Goal: Task Accomplishment & Management: Complete application form

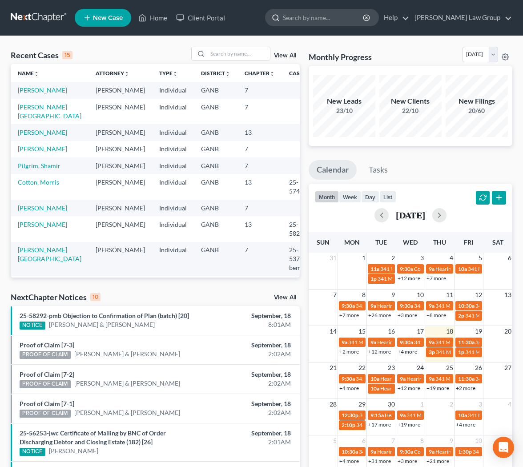
click at [283, 20] on div at bounding box center [273, 17] width 17 height 16
click at [325, 20] on input "search" at bounding box center [323, 17] width 81 height 16
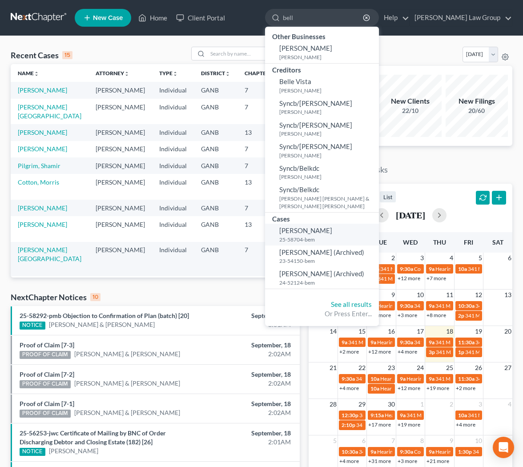
type input "bell"
click at [338, 240] on small "25-58704-bem" at bounding box center [327, 240] width 97 height 8
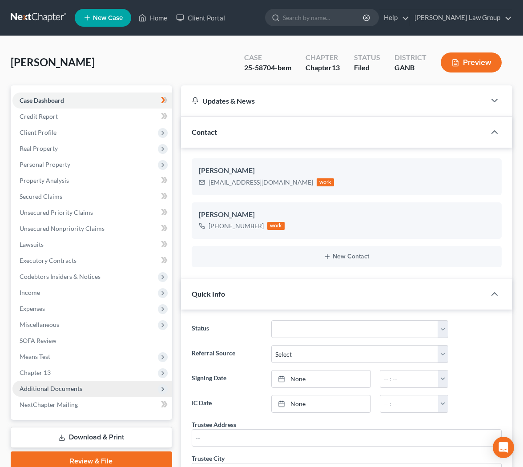
click at [70, 386] on span "Additional Documents" at bounding box center [51, 388] width 63 height 8
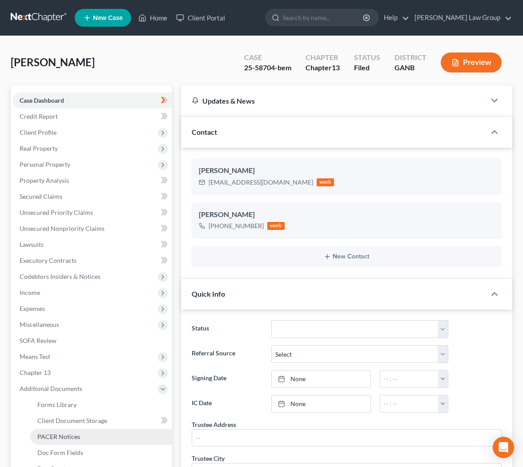
click at [69, 434] on span "PACER Notices" at bounding box center [58, 436] width 43 height 8
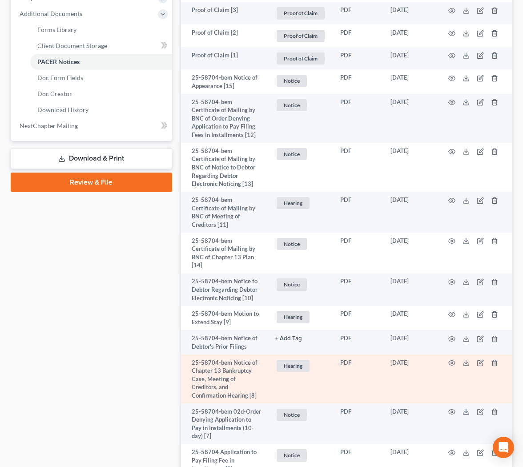
scroll to position [583, 0]
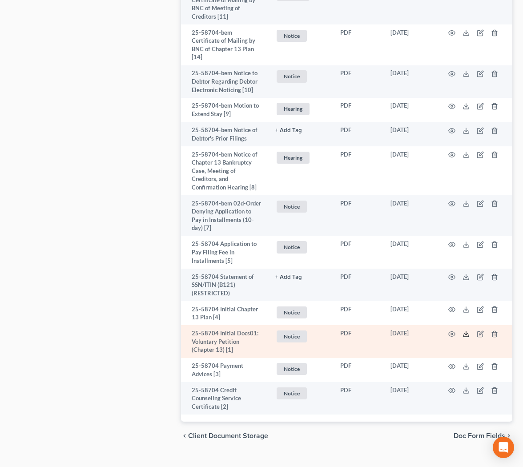
click at [468, 335] on icon at bounding box center [465, 336] width 5 height 2
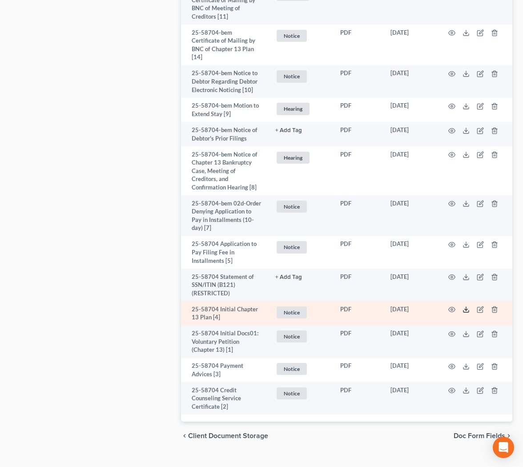
click at [468, 306] on icon at bounding box center [465, 309] width 7 height 7
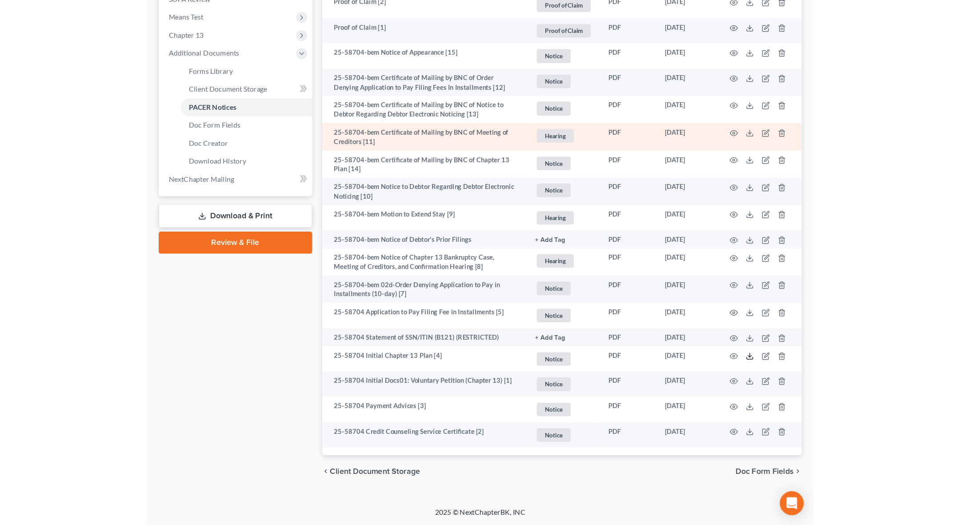
scroll to position [0, 0]
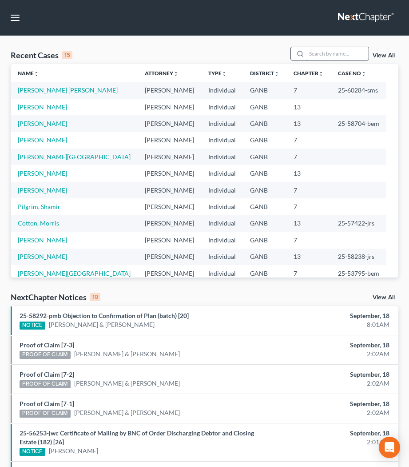
click at [307, 52] on input "search" at bounding box center [338, 53] width 62 height 13
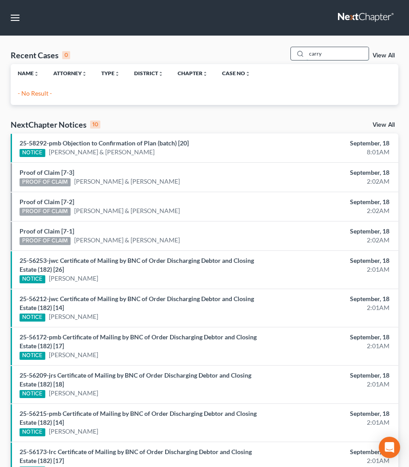
click at [318, 56] on input "carry" at bounding box center [338, 53] width 62 height 13
type input "[PERSON_NAME]"
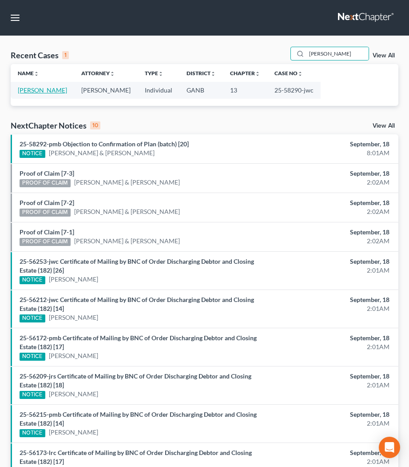
click at [51, 90] on link "[PERSON_NAME]" at bounding box center [42, 90] width 49 height 8
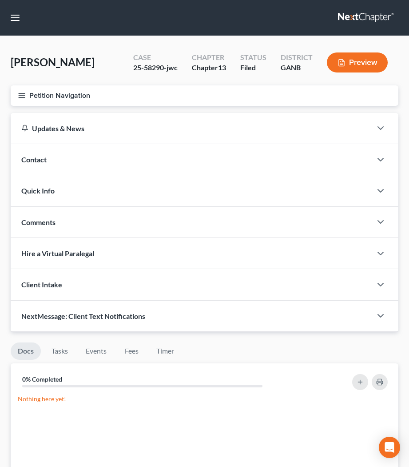
click at [25, 93] on icon "button" at bounding box center [22, 96] width 8 height 8
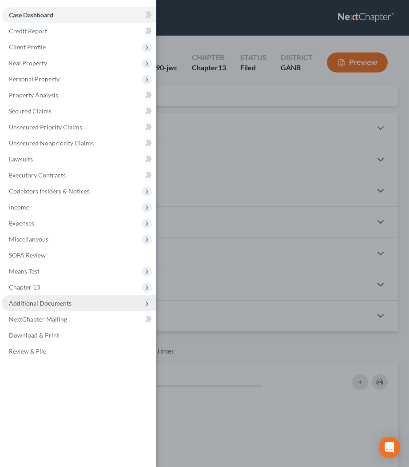
click at [49, 304] on span "Additional Documents" at bounding box center [40, 303] width 63 height 8
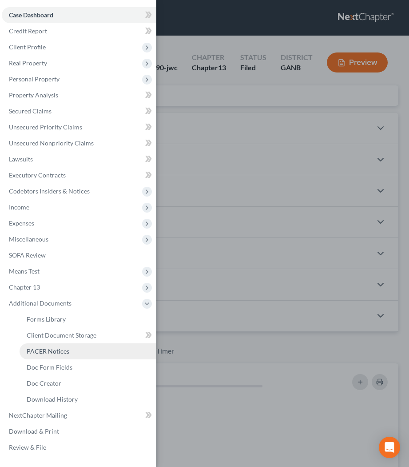
click at [53, 354] on span "PACER Notices" at bounding box center [48, 351] width 43 height 8
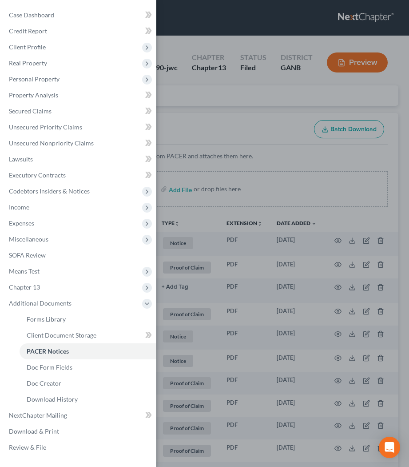
click at [244, 127] on div "Case Dashboard Payments Invoices Payments Payments Credit Report Client Profile" at bounding box center [204, 233] width 409 height 467
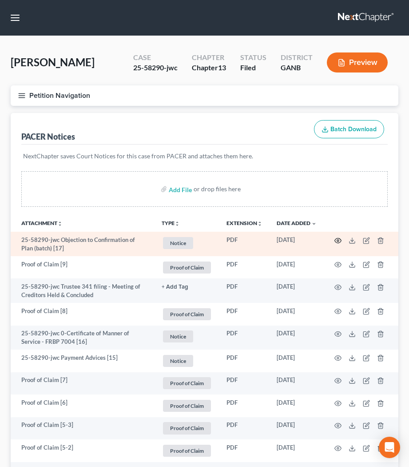
click at [336, 238] on icon "button" at bounding box center [338, 240] width 7 height 7
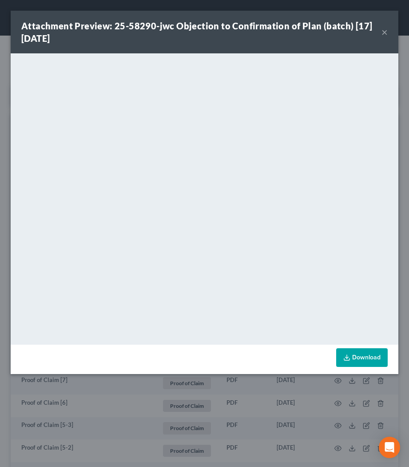
click at [386, 33] on button "×" at bounding box center [385, 32] width 6 height 11
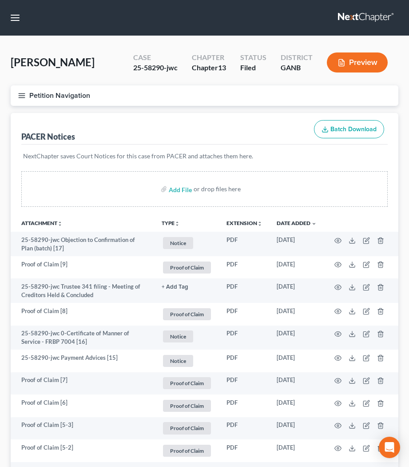
click at [166, 222] on button "TYPE unfold_more" at bounding box center [171, 223] width 18 height 6
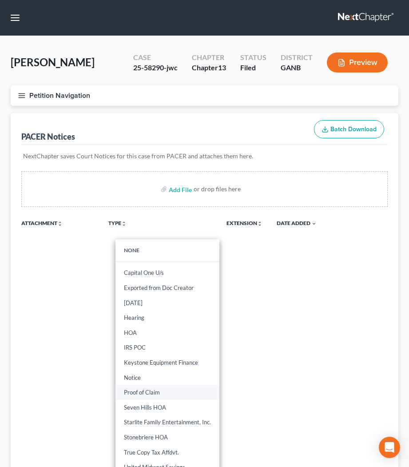
click at [159, 394] on link "Proof of Claim" at bounding box center [168, 391] width 104 height 15
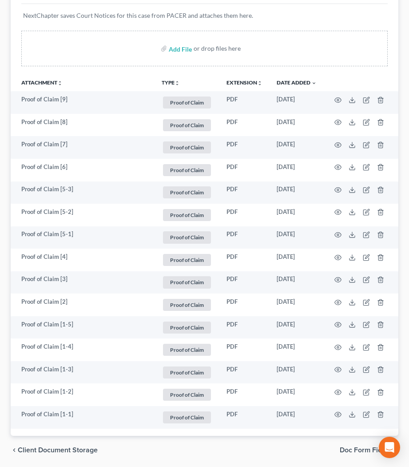
scroll to position [171, 0]
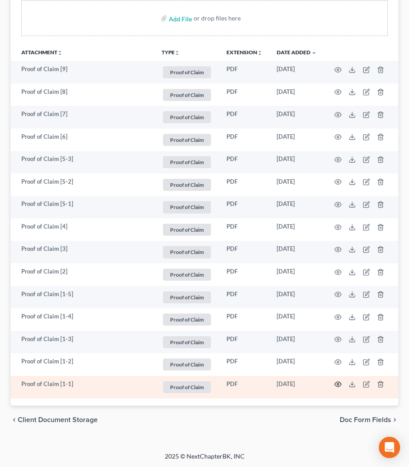
click at [340, 386] on icon "button" at bounding box center [338, 384] width 7 height 5
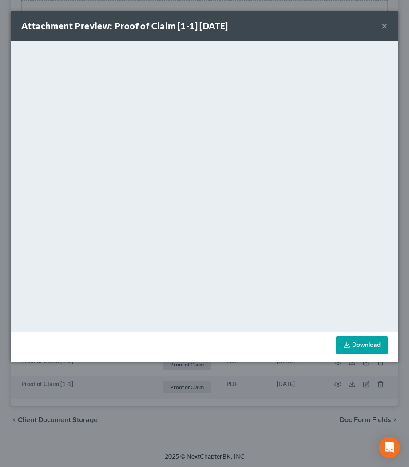
click at [384, 28] on button "×" at bounding box center [385, 25] width 6 height 11
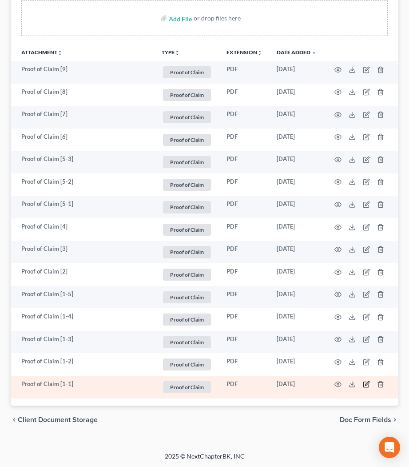
click at [367, 384] on icon "button" at bounding box center [367, 383] width 4 height 4
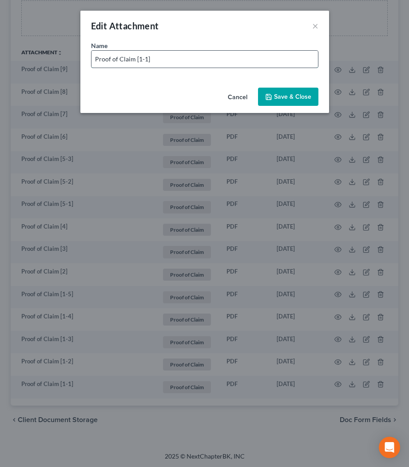
click at [160, 58] on input "Proof of Claim [1-1]" at bounding box center [205, 59] width 227 height 17
paste input "12387.21"
click at [282, 57] on input "Proof of Claim [1-1] - US DEPT OF HUD (Secured: $12,387.21" at bounding box center [205, 59] width 227 height 17
type input "Proof of Claim [1-1] - US DEPT OF HUD (Secured: $12,387.21)"
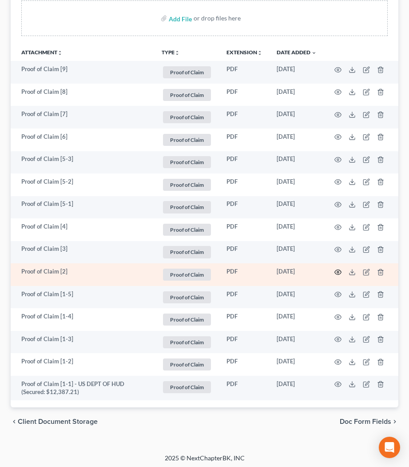
click at [338, 271] on icon "button" at bounding box center [338, 271] width 7 height 7
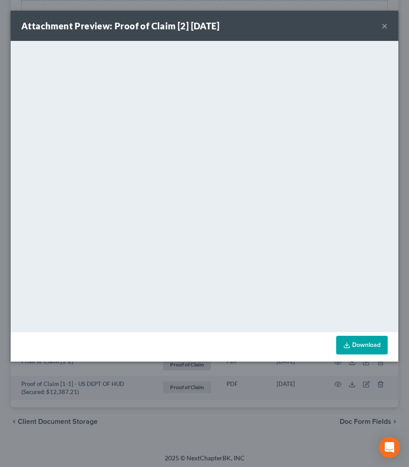
click at [387, 26] on button "×" at bounding box center [385, 25] width 6 height 11
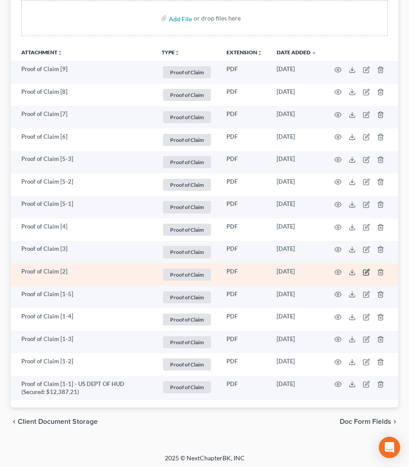
click at [368, 271] on icon "button" at bounding box center [367, 271] width 4 height 4
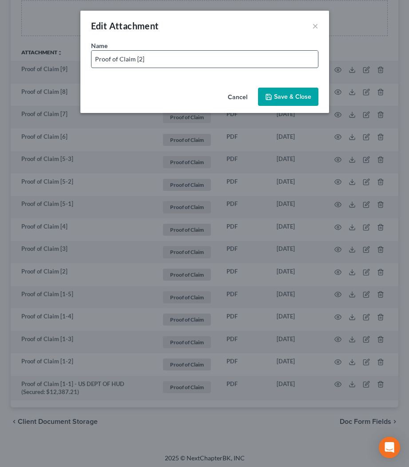
click at [170, 56] on input "Proof of Claim [2]" at bounding box center [205, 59] width 227 height 17
paste input "2,012.05"
type input "Proof of Claim [2] LVNV FUNDING (unsecured: $2,012.05)"
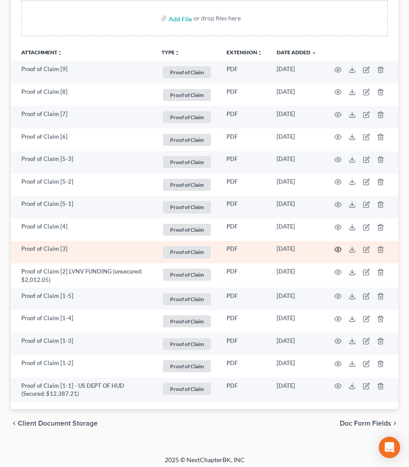
click at [340, 250] on icon "button" at bounding box center [338, 249] width 7 height 7
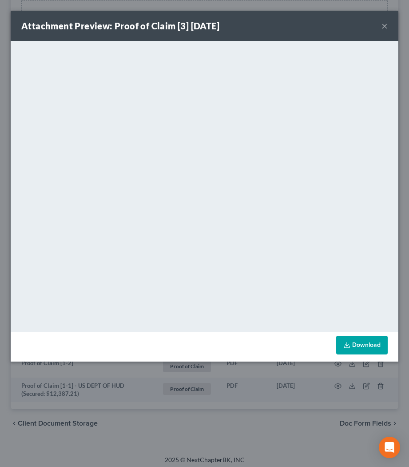
click at [385, 25] on button "×" at bounding box center [385, 25] width 6 height 11
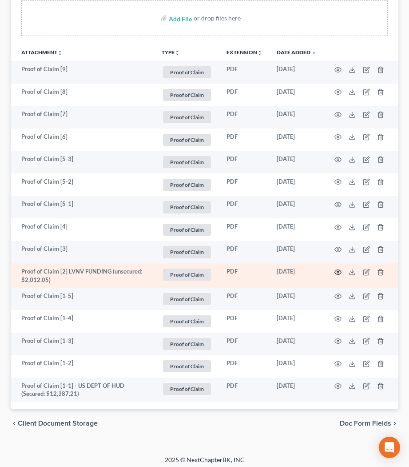
click at [336, 274] on icon "button" at bounding box center [338, 271] width 7 height 7
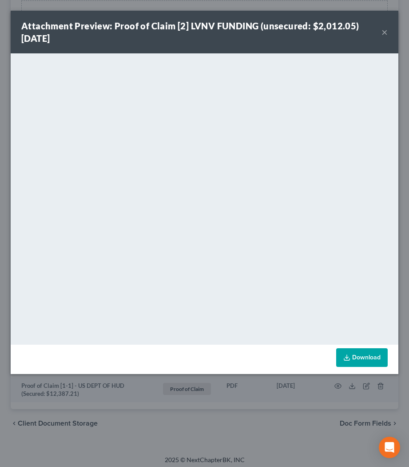
click at [384, 36] on button "×" at bounding box center [385, 32] width 6 height 11
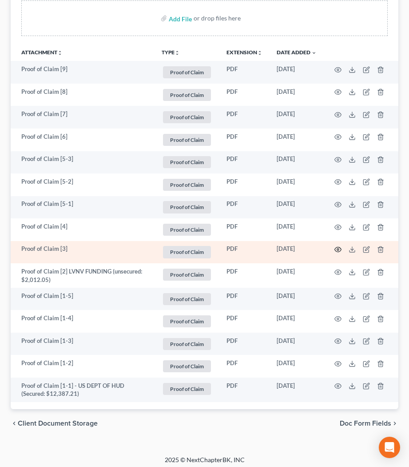
click at [341, 249] on icon "button" at bounding box center [338, 249] width 7 height 7
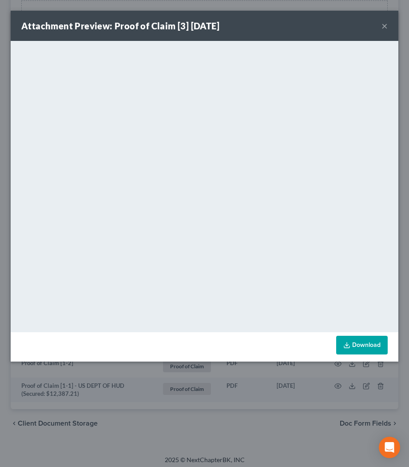
click at [385, 26] on button "×" at bounding box center [385, 25] width 6 height 11
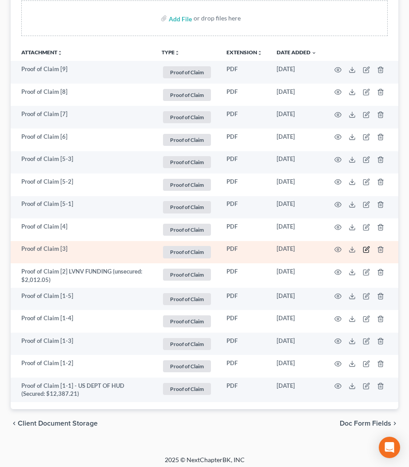
click at [366, 249] on icon "button" at bounding box center [367, 248] width 4 height 4
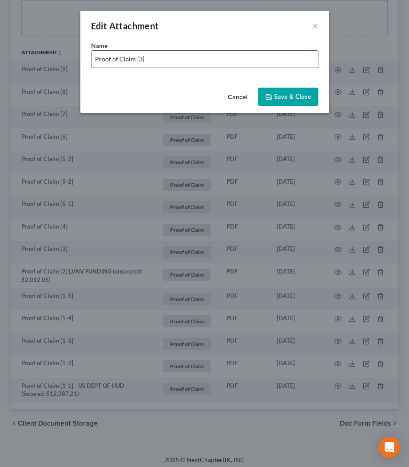
click at [216, 61] on input "Proof of Claim [3]" at bounding box center [205, 59] width 227 height 17
paste input "1,410.21"
type input "Proof of Claim [3] - LVNV FUNDING (unsecured: $1,410.21)"
click at [280, 98] on span "Save & Close" at bounding box center [292, 97] width 37 height 8
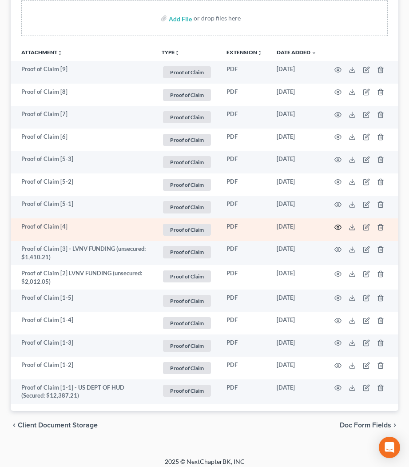
click at [337, 228] on icon "button" at bounding box center [338, 227] width 7 height 7
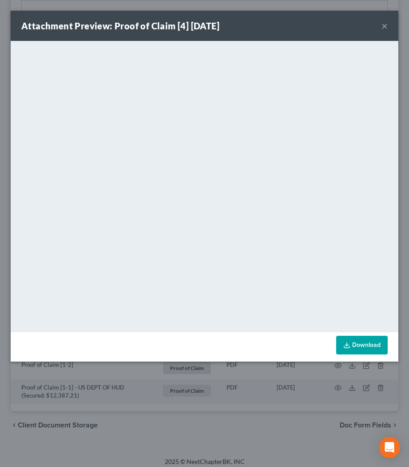
click at [384, 29] on button "×" at bounding box center [385, 25] width 6 height 11
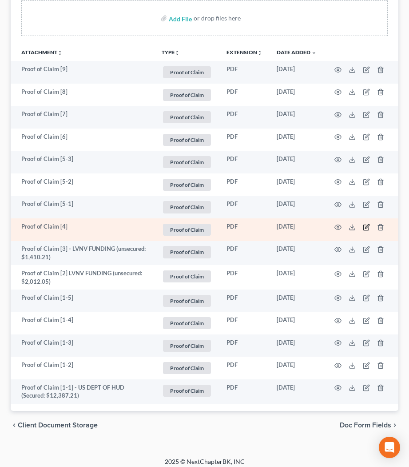
click at [368, 226] on icon "button" at bounding box center [366, 227] width 7 height 7
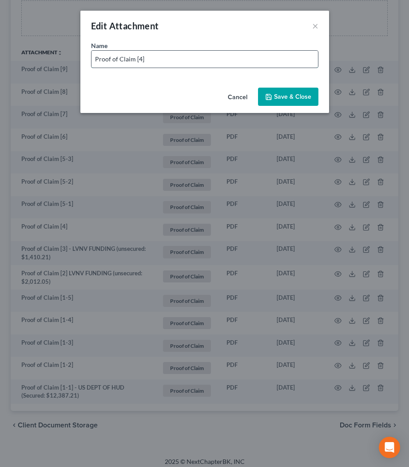
click at [229, 59] on input "Proof of Claim [4]" at bounding box center [205, 59] width 227 height 17
paste input "1,725.26"
type input "Proof of Claim [4] - LVNV FUNDING (unsecured: $1,725.26)"
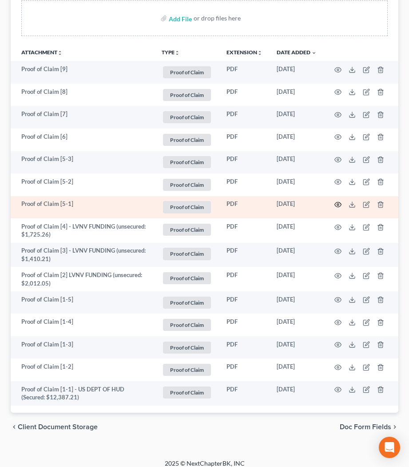
click at [340, 205] on icon "button" at bounding box center [338, 204] width 7 height 7
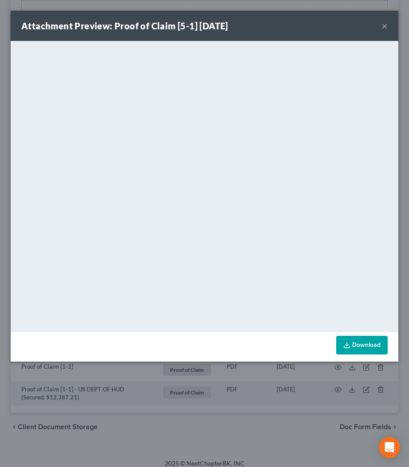
click at [385, 29] on button "×" at bounding box center [385, 25] width 6 height 11
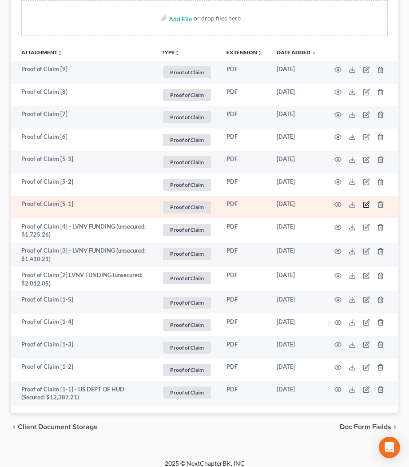
click at [367, 202] on icon "button" at bounding box center [367, 203] width 4 height 4
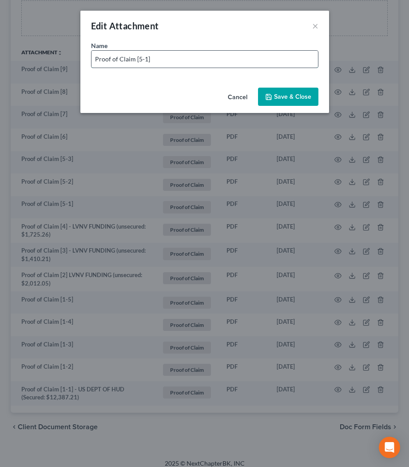
click at [197, 57] on input "Proof of Claim [5-1]" at bounding box center [205, 59] width 227 height 17
paste input "935.85"
type input "Proof of Claim [5-1] - T=MOBILE (unsecured: $935.85)"
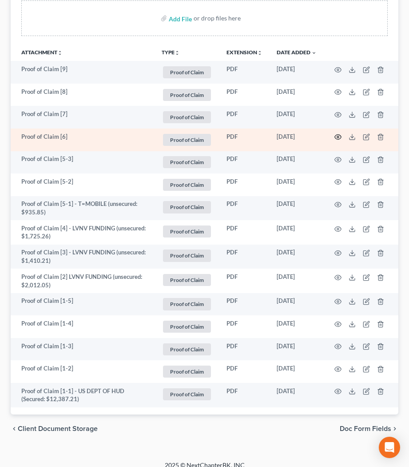
click at [340, 137] on icon "button" at bounding box center [338, 136] width 7 height 7
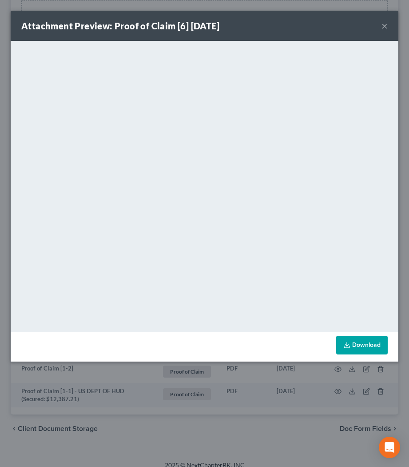
click at [385, 28] on button "×" at bounding box center [385, 25] width 6 height 11
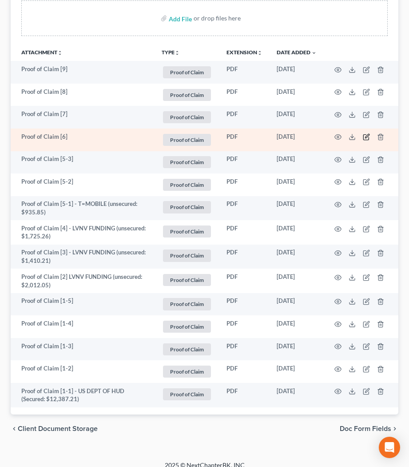
click at [369, 138] on icon "button" at bounding box center [366, 137] width 5 height 5
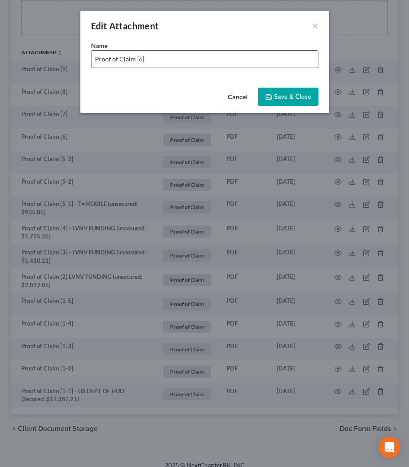
click at [230, 64] on input "Proof of Claim [6]" at bounding box center [205, 59] width 227 height 17
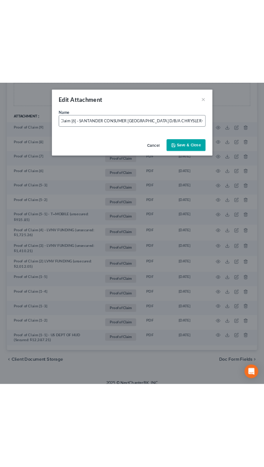
scroll to position [217, 0]
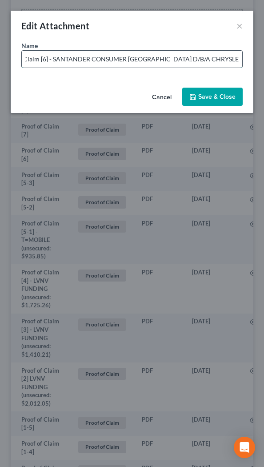
click at [236, 60] on input "Proof of Claim [6] - SANTANDER CONSUMER [GEOGRAPHIC_DATA] D/B/A CHRYSLER CAPITA…" at bounding box center [132, 59] width 220 height 17
paste input "28,073.28"
type input "Proof of Claim [6] - SANTANDER CONSUMER USA D/B/A CHRYSLER CAPITAL (SECURED Dod…"
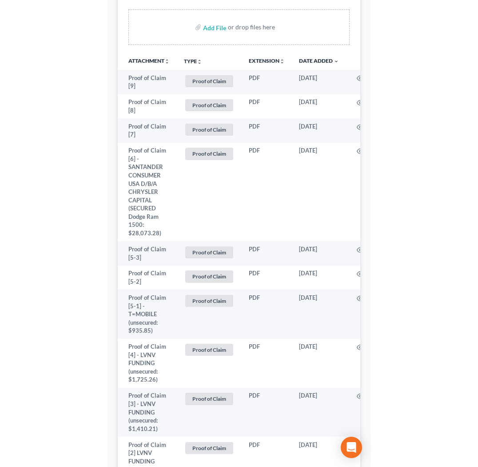
scroll to position [192, 0]
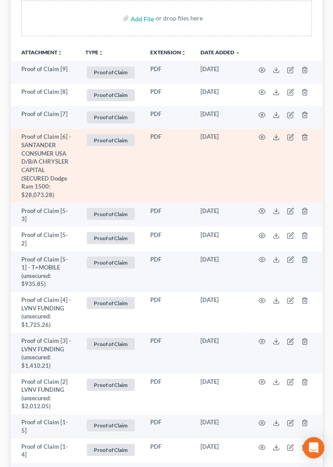
click at [258, 130] on td at bounding box center [285, 165] width 75 height 74
click at [261, 139] on icon "button" at bounding box center [262, 137] width 7 height 5
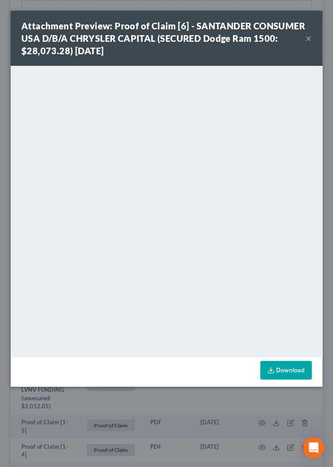
click at [309, 38] on button "×" at bounding box center [308, 38] width 6 height 11
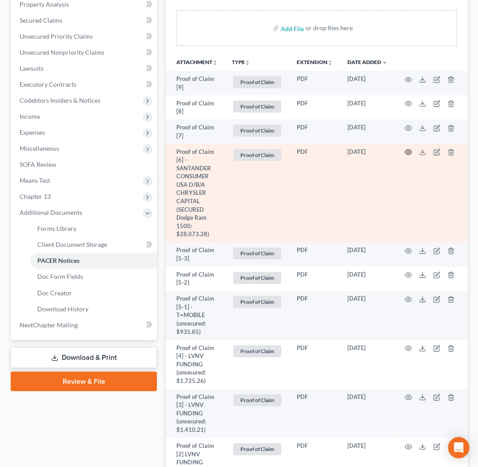
click at [409, 151] on circle "button" at bounding box center [409, 152] width 2 height 2
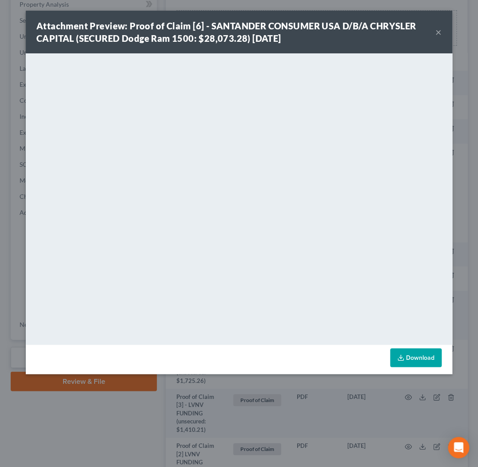
click at [409, 34] on button "×" at bounding box center [439, 32] width 6 height 11
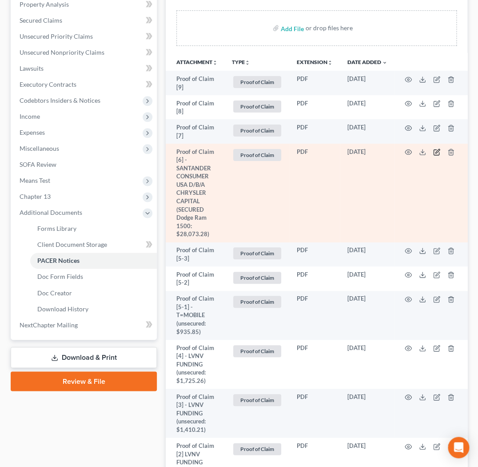
click at [409, 148] on icon "button" at bounding box center [436, 151] width 7 height 7
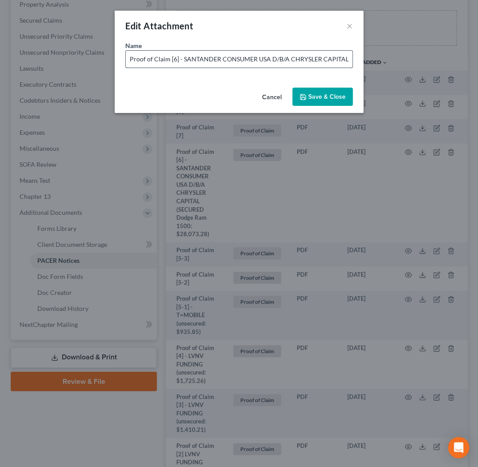
click at [329, 60] on input "Proof of Claim [6] - SANTANDER CONSUMER USA D/B/A CHRYSLER CAPITAL (SECURED Dod…" at bounding box center [239, 59] width 227 height 17
click at [265, 56] on input "Proof of Claim [6] - SANTANDER CONSUMER USA D/B/A CHRYSLER CAPITAL (SECURED Dod…" at bounding box center [239, 59] width 227 height 17
type input "Proof of Claim [6] - SANTANDER CONSUMER USA D/B/A CHRYSLER CAPITAL (SECURED 202…"
click at [314, 99] on span "Save & Close" at bounding box center [326, 97] width 37 height 8
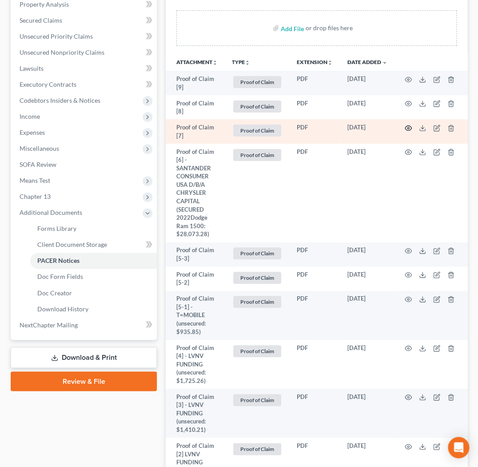
click at [409, 124] on icon "button" at bounding box center [408, 127] width 7 height 7
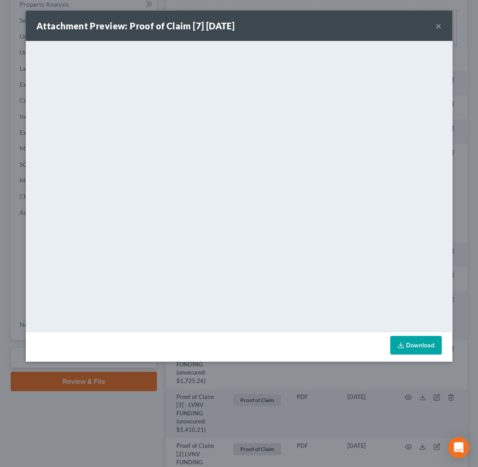
click at [409, 29] on button "×" at bounding box center [439, 25] width 6 height 11
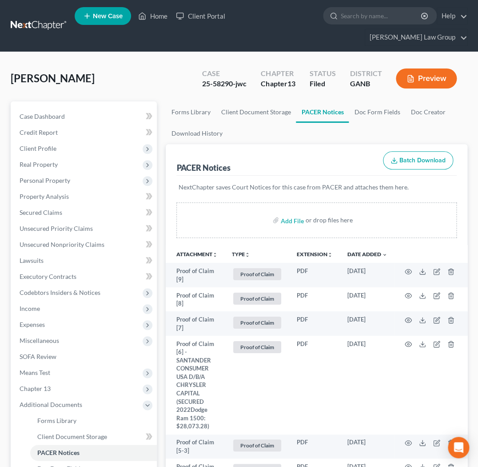
scroll to position [11, 0]
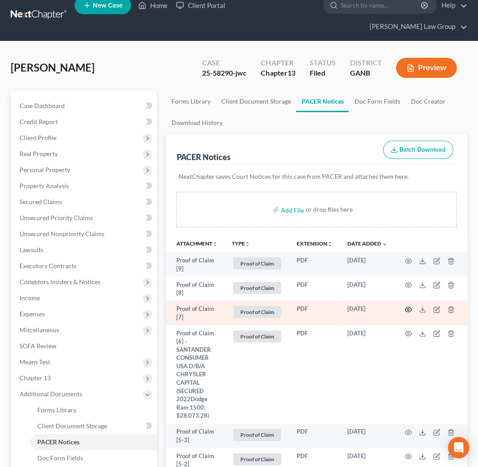
click at [409, 306] on icon "button" at bounding box center [408, 309] width 7 height 7
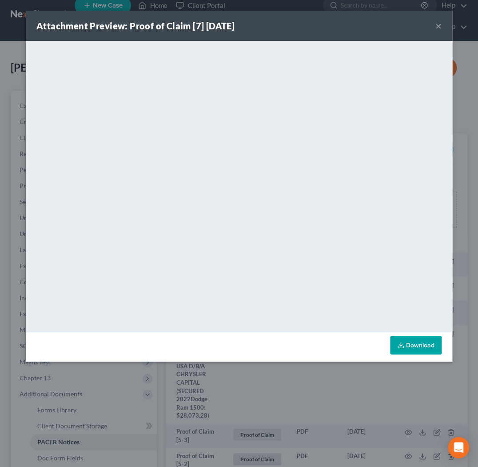
click at [409, 29] on button "×" at bounding box center [439, 25] width 6 height 11
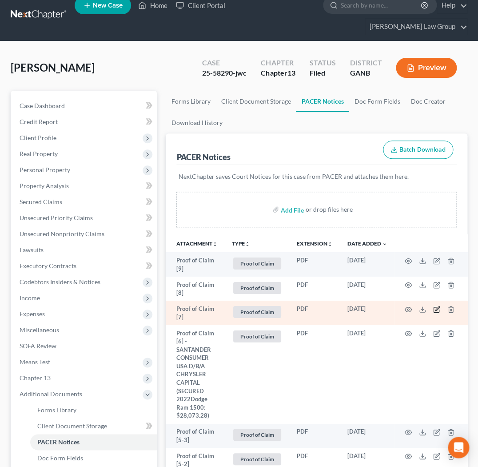
click at [409, 306] on icon "button" at bounding box center [438, 308] width 4 height 4
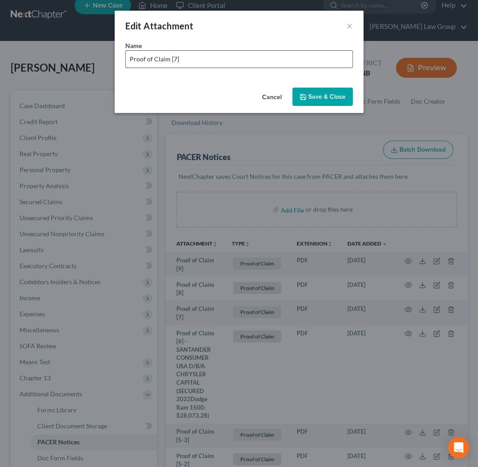
click at [203, 58] on input "Proof of Claim [7]" at bounding box center [239, 59] width 227 height 17
paste input "10,213.58"
click at [192, 59] on input "Proof of Claim [7] - JPMorgan Chase Bank (unsecured: $10,213.58)" at bounding box center [239, 59] width 227 height 17
type input "Proof of Claim [7] - JPMORGAN CHASE BANK (unsecured: $10,213.58)"
click at [311, 96] on span "Save & Close" at bounding box center [326, 97] width 37 height 8
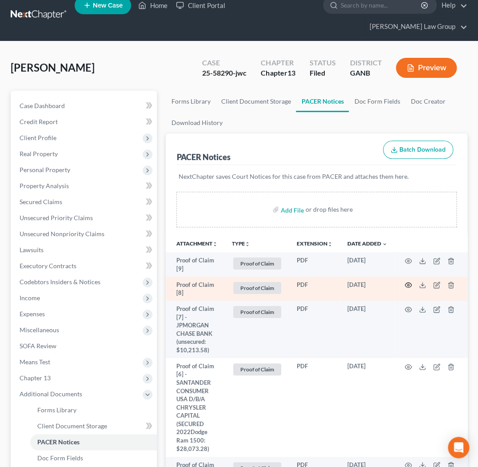
click at [409, 281] on icon "button" at bounding box center [408, 284] width 7 height 7
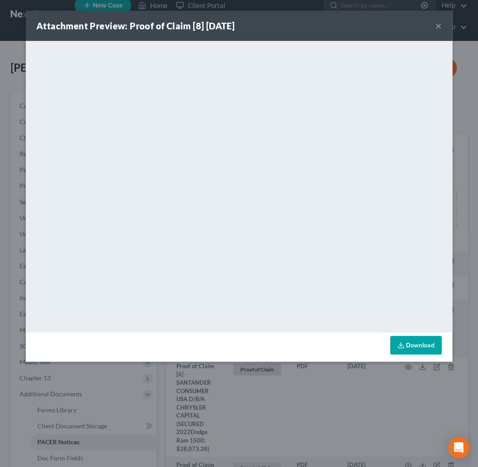
click at [409, 26] on button "×" at bounding box center [439, 25] width 6 height 11
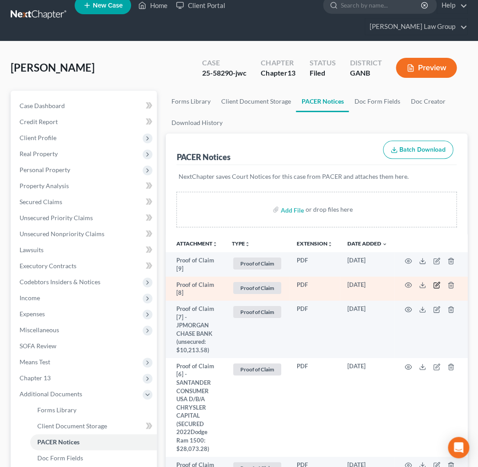
click at [409, 281] on icon "button" at bounding box center [436, 284] width 7 height 7
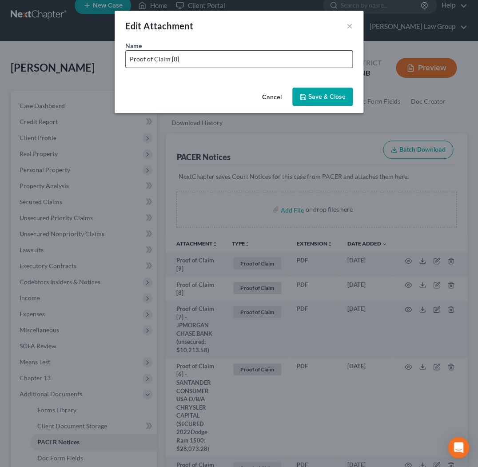
click at [273, 57] on input "Proof of Claim [8]" at bounding box center [239, 59] width 227 height 17
paste input "_______________________________________________________________________________…"
type input "Proof of Claim [8] - US DEPT OF EDUCATION/MOHELA (unsecured:"
click at [306, 98] on icon "button" at bounding box center [302, 96] width 5 height 5
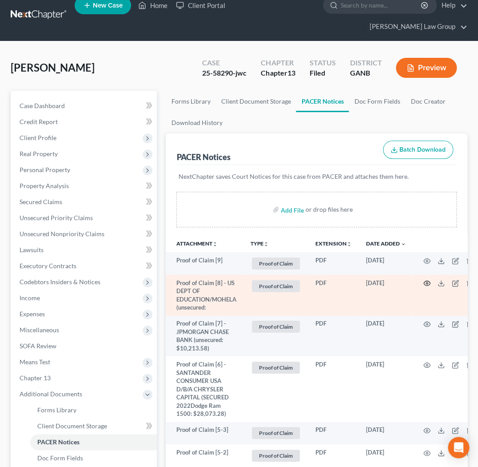
click at [409, 280] on icon "button" at bounding box center [427, 283] width 7 height 7
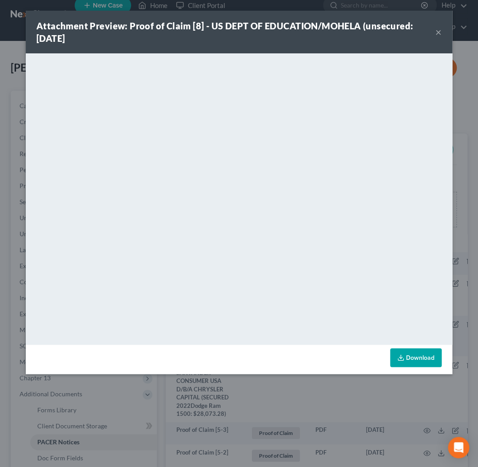
click at [409, 34] on div "Attachment Preview: Proof of Claim [8] - US DEPT OF EDUCATION/MOHELA (unsecured…" at bounding box center [239, 32] width 427 height 43
click at [409, 34] on button "×" at bounding box center [439, 32] width 6 height 11
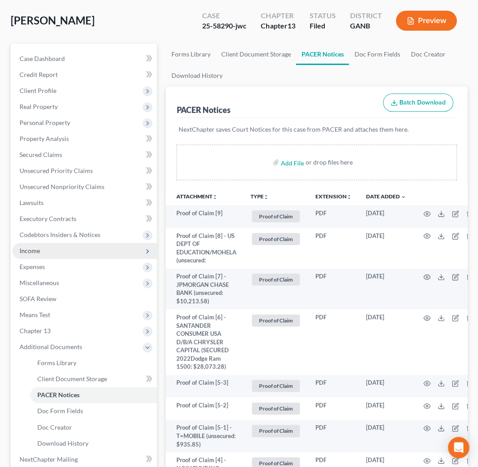
scroll to position [60, 0]
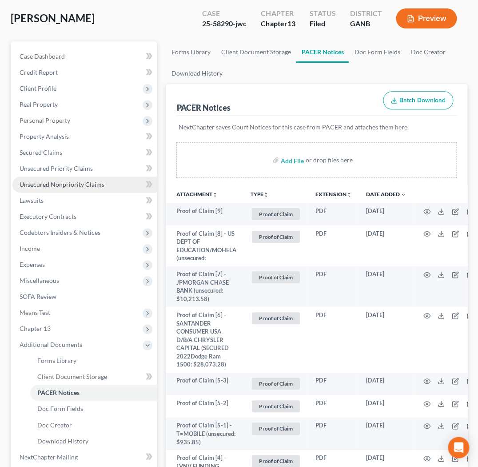
click at [64, 180] on span "Unsecured Nonpriority Claims" at bounding box center [62, 184] width 85 height 8
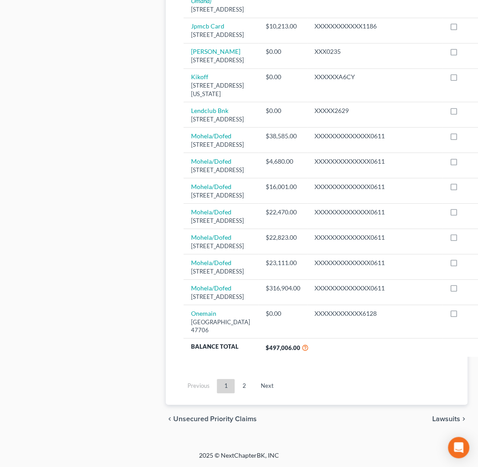
scroll to position [1351, 0]
click at [244, 388] on link "2" at bounding box center [244, 386] width 18 height 14
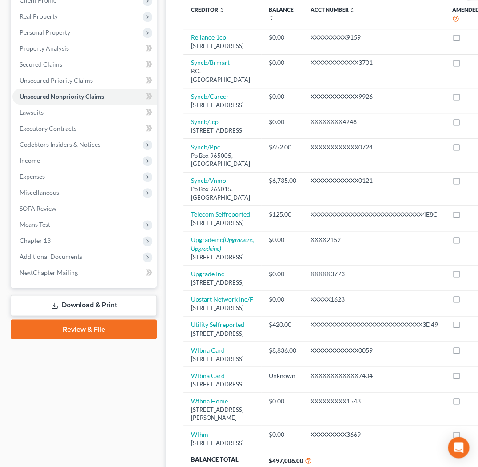
scroll to position [0, 0]
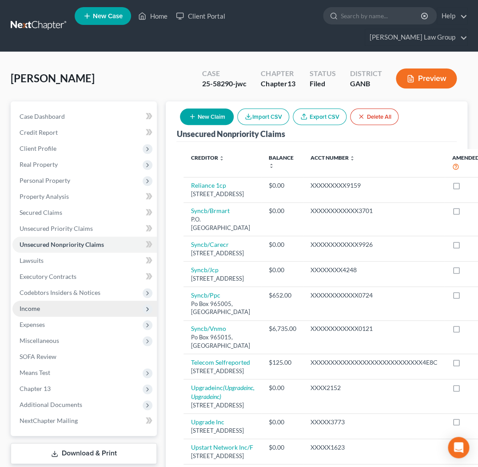
click at [47, 300] on span "Income" at bounding box center [84, 308] width 144 height 16
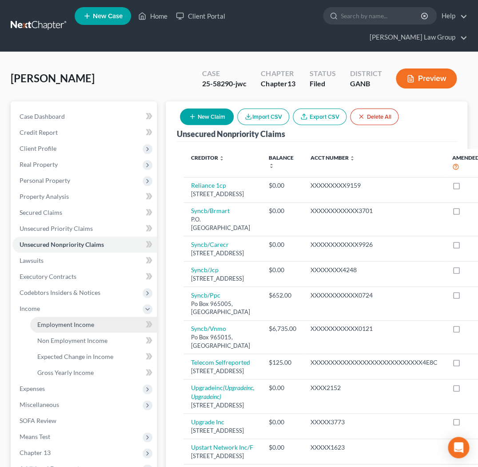
click at [53, 320] on span "Employment Income" at bounding box center [65, 324] width 57 height 8
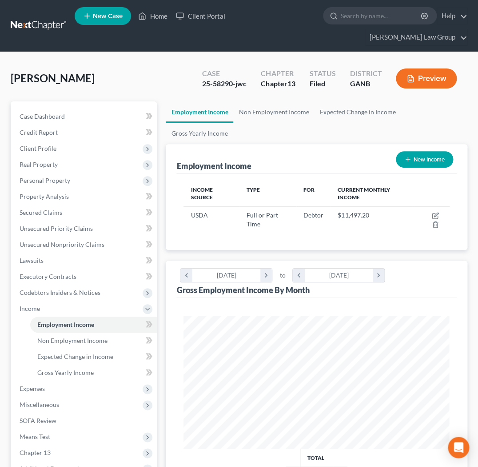
scroll to position [133, 284]
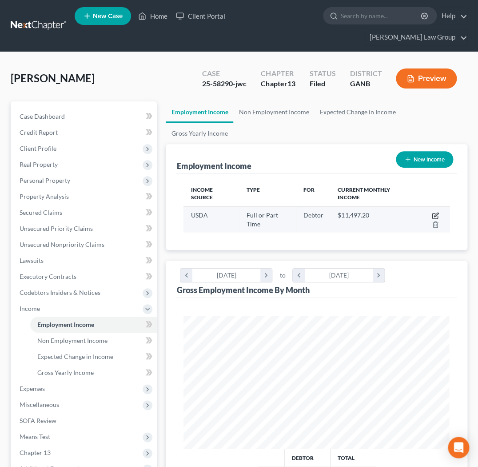
click at [409, 212] on icon "button" at bounding box center [435, 215] width 7 height 7
select select "0"
select select "8"
select select "2"
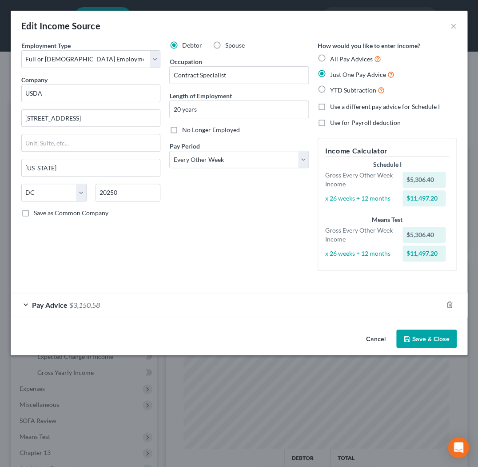
click at [324, 301] on div "Pay Advice $3,150.58" at bounding box center [227, 305] width 432 height 24
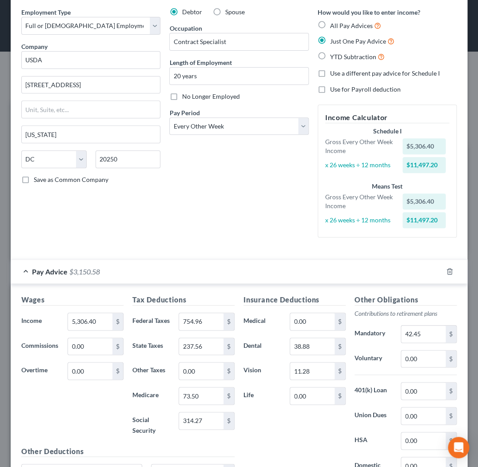
scroll to position [0, 0]
